Goal: Transaction & Acquisition: Obtain resource

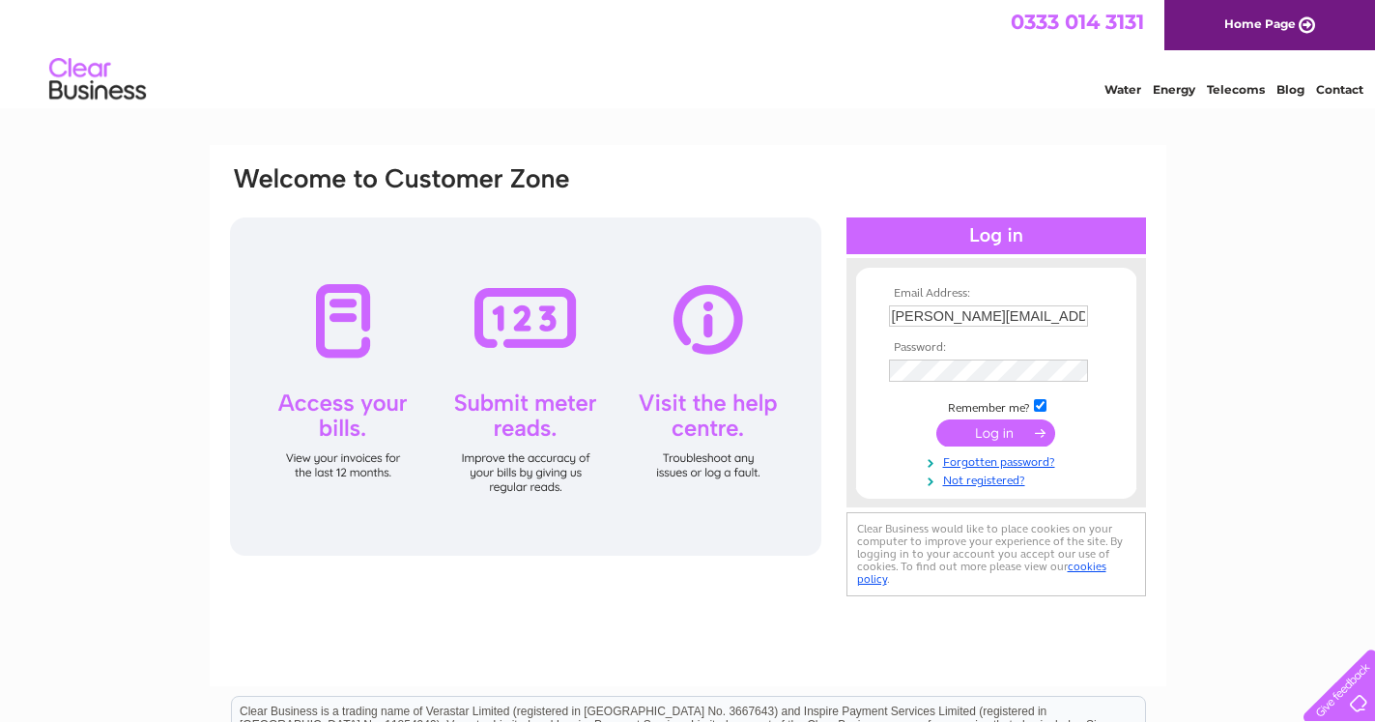
click at [990, 436] on input "submit" at bounding box center [995, 432] width 119 height 27
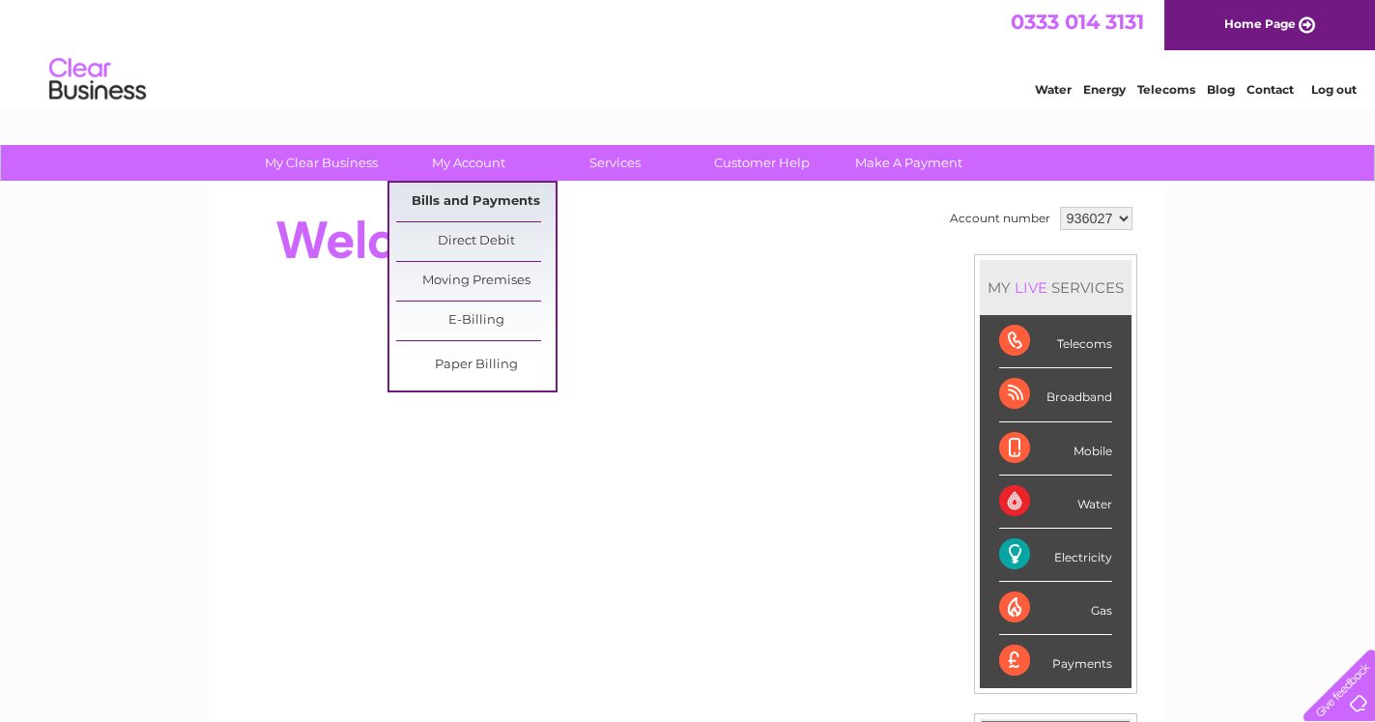
click at [464, 190] on link "Bills and Payments" at bounding box center [475, 202] width 159 height 39
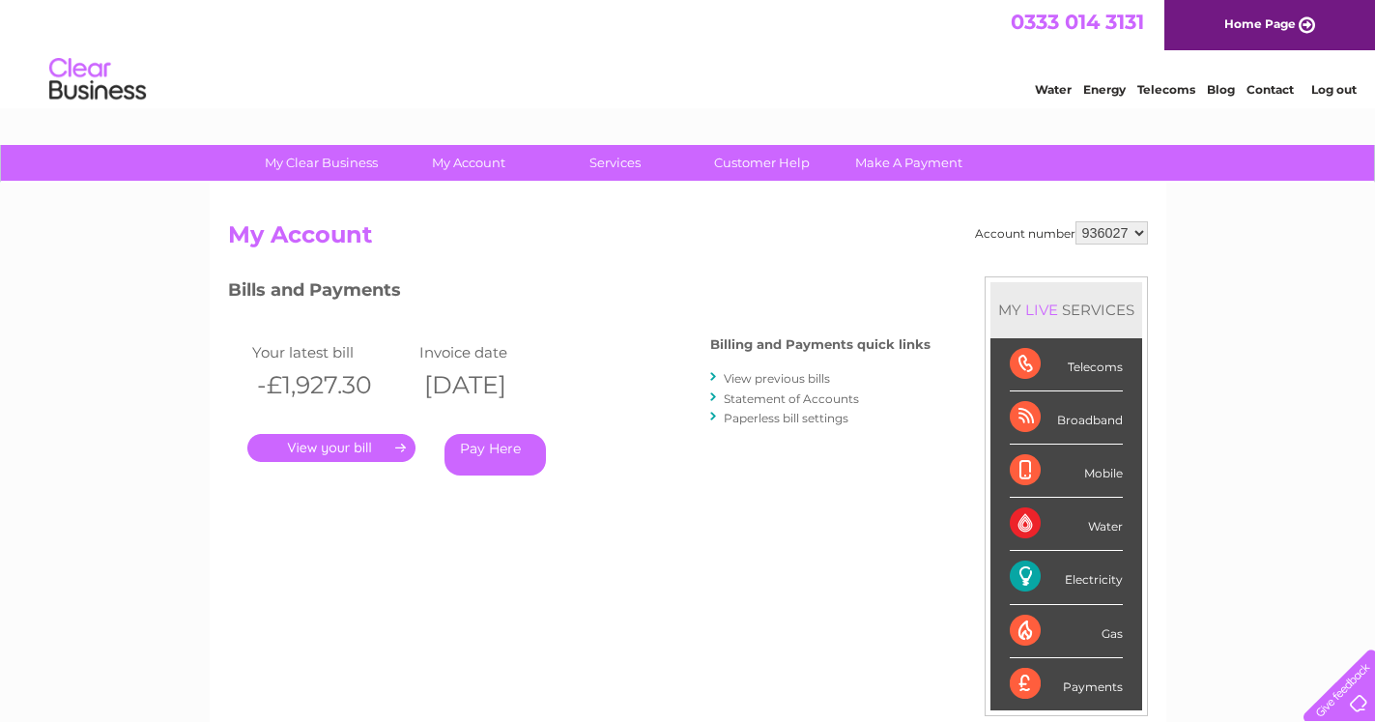
click at [323, 440] on link "." at bounding box center [331, 448] width 168 height 28
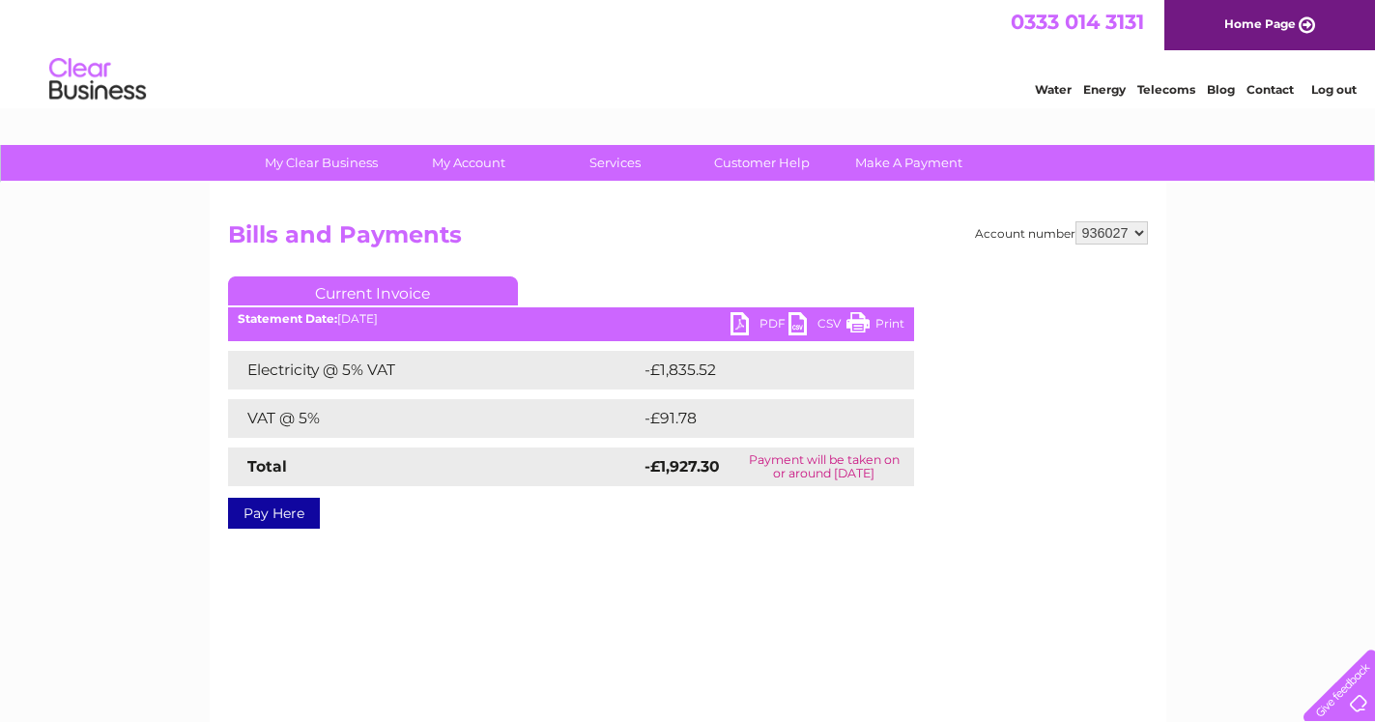
click at [759, 327] on link "PDF" at bounding box center [759, 326] width 58 height 28
click at [750, 327] on link "PDF" at bounding box center [759, 326] width 58 height 28
click at [740, 324] on link "PDF" at bounding box center [759, 326] width 58 height 28
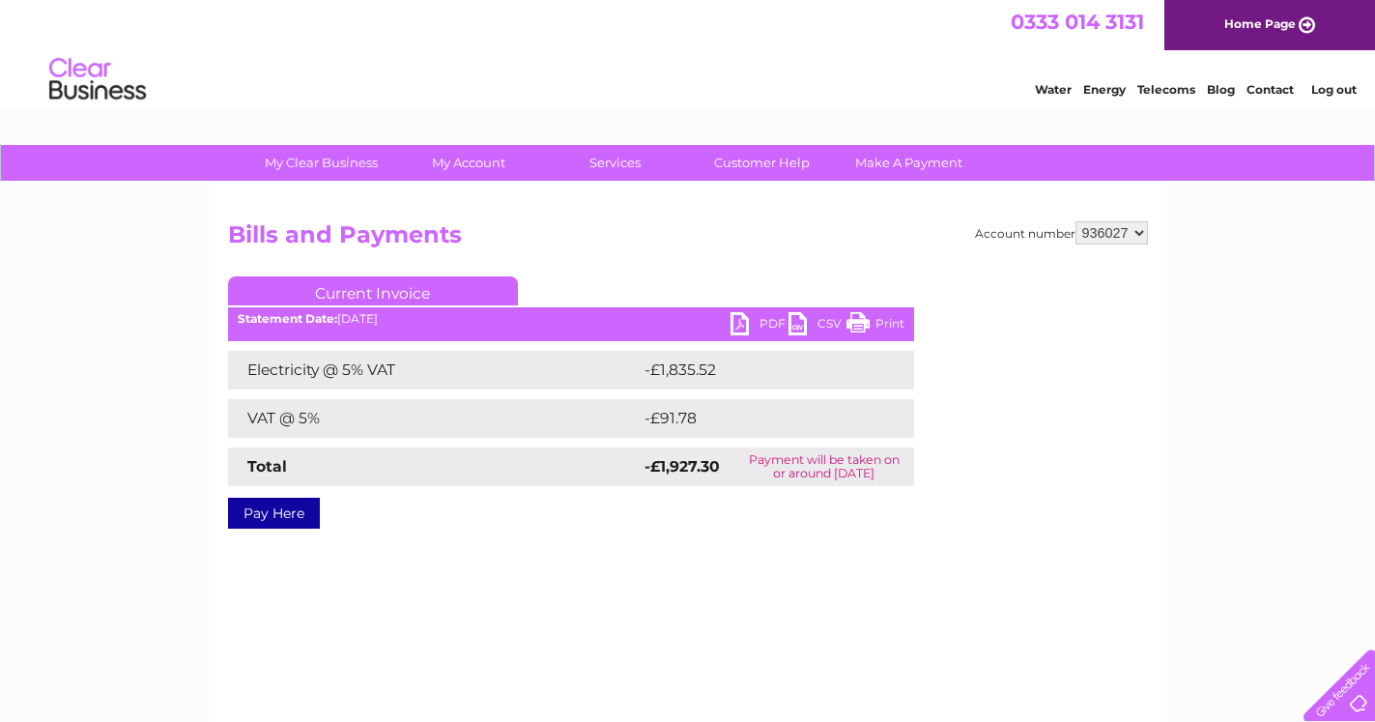
click at [740, 324] on link "PDF" at bounding box center [759, 326] width 58 height 28
